Goal: Check status: Check status

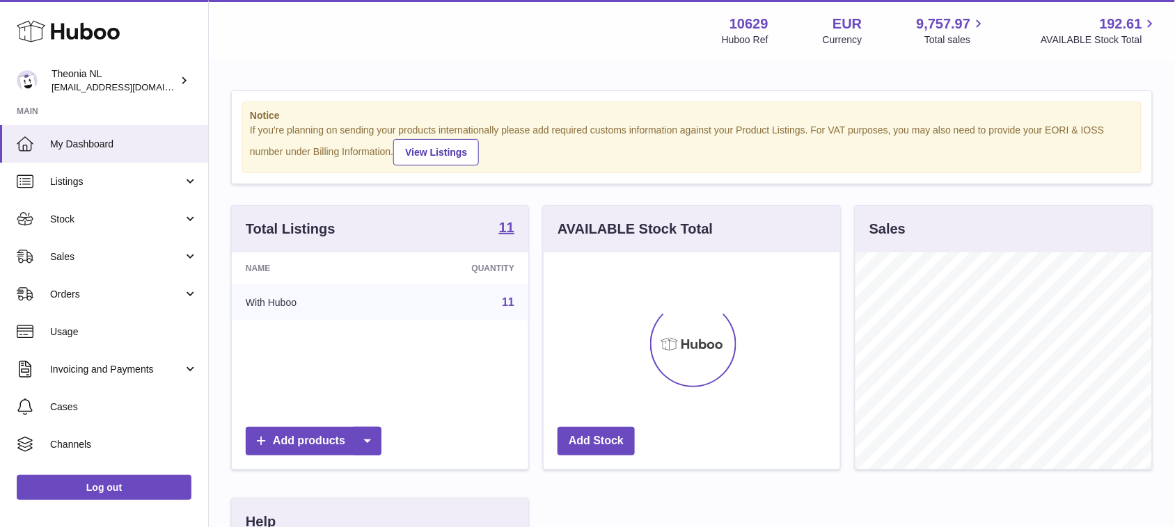
scroll to position [216, 296]
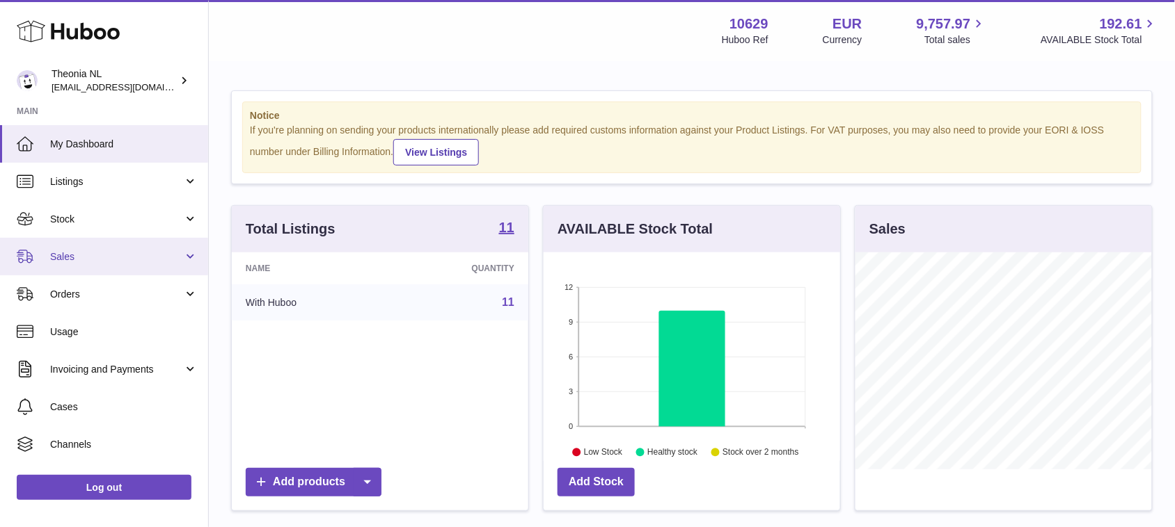
click at [104, 259] on span "Sales" at bounding box center [116, 256] width 133 height 13
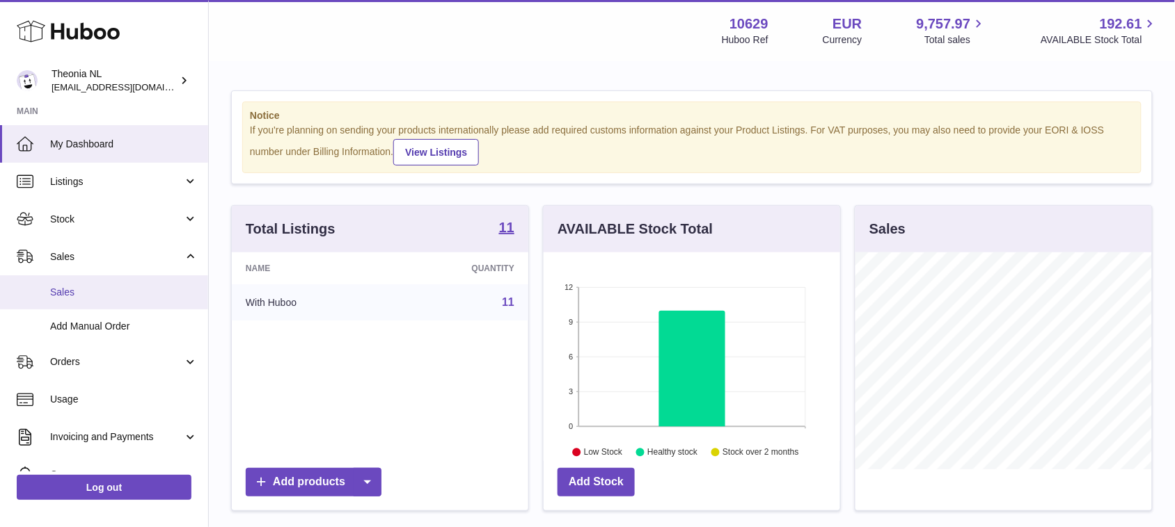
click at [82, 293] on span "Sales" at bounding box center [124, 292] width 148 height 13
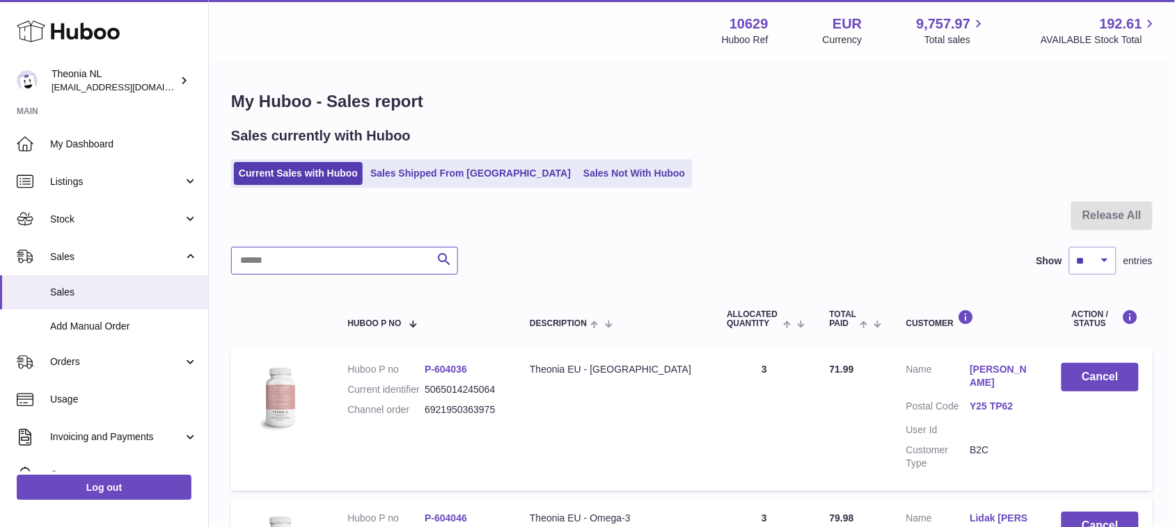
click at [324, 263] on input "text" at bounding box center [344, 261] width 227 height 28
click at [397, 178] on link "Sales Shipped From [GEOGRAPHIC_DATA]" at bounding box center [470, 173] width 210 height 23
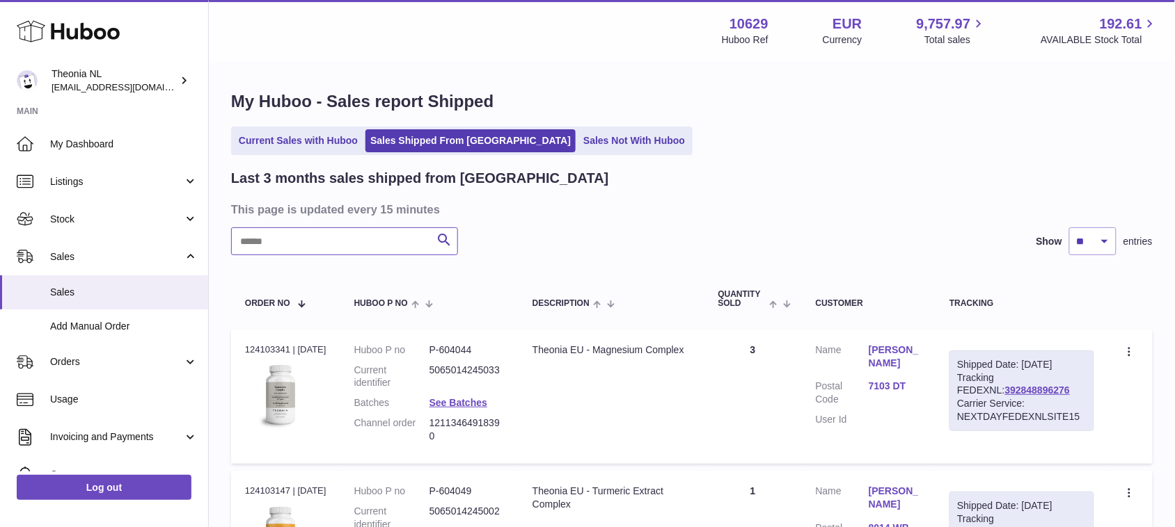
click at [357, 234] on input "text" at bounding box center [344, 242] width 227 height 28
type input "*"
type input "**********"
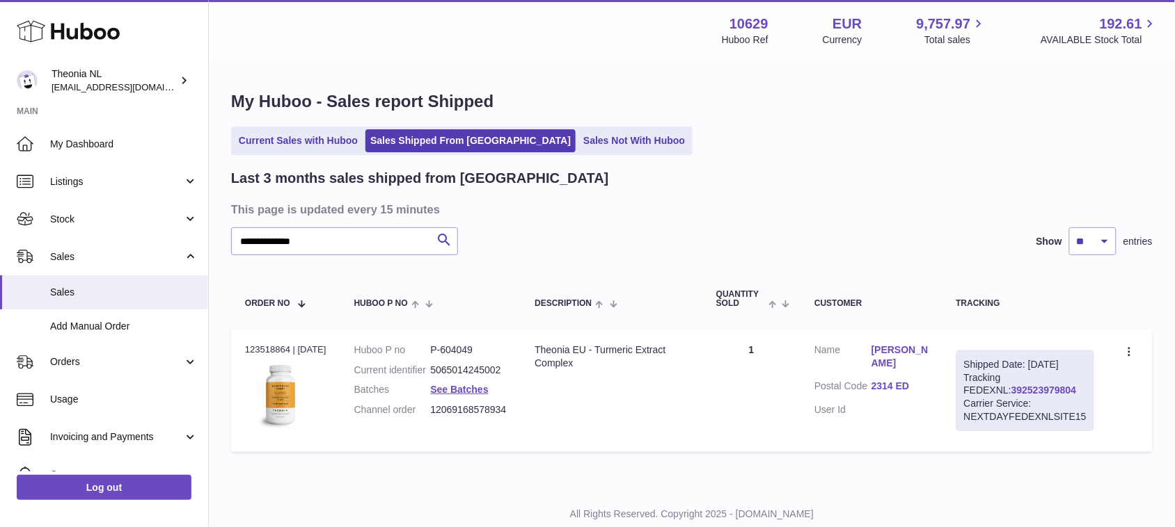
click at [1011, 396] on link "392523979804" at bounding box center [1043, 390] width 65 height 11
